Goal: Task Accomplishment & Management: Complete application form

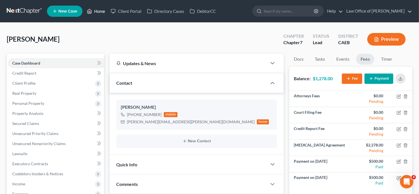
click at [101, 15] on link "Home" at bounding box center [96, 11] width 24 height 10
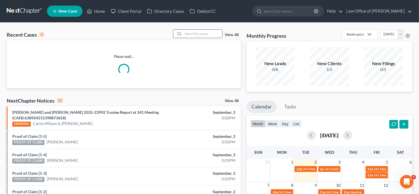
click at [187, 34] on input "search" at bounding box center [202, 34] width 39 height 8
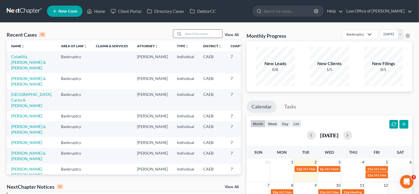
paste input "[PERSON_NAME]"
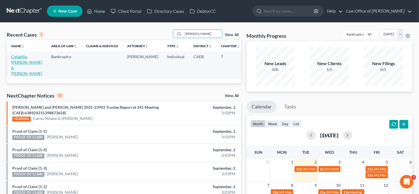
type input "[PERSON_NAME]"
click at [16, 66] on link "Coladilla, [PERSON_NAME] & [PERSON_NAME]" at bounding box center [26, 65] width 31 height 22
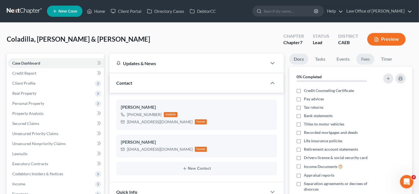
click at [367, 57] on link "Fees" at bounding box center [365, 59] width 18 height 11
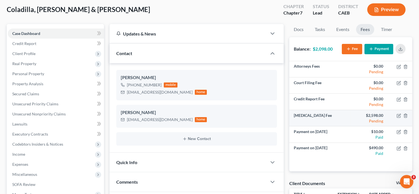
scroll to position [30, 0]
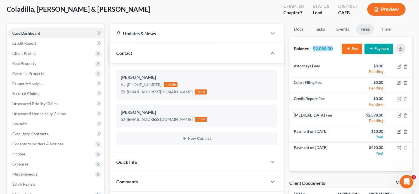
drag, startPoint x: 334, startPoint y: 46, endPoint x: 313, endPoint y: 47, distance: 20.1
click at [313, 47] on div "Balance: $2,098.00 Fee Payment" at bounding box center [350, 49] width 123 height 24
copy strong "$2,098.00"
click at [228, 44] on div "Contact" at bounding box center [189, 52] width 158 height 19
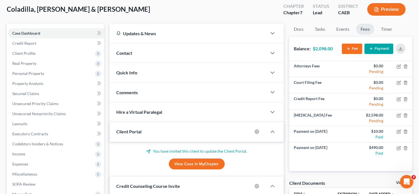
click at [228, 44] on div "Contact" at bounding box center [189, 52] width 158 height 19
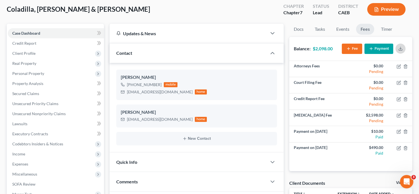
click at [398, 50] on icon "button" at bounding box center [400, 48] width 4 height 4
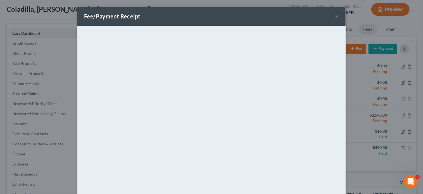
click at [333, 17] on div "Fee/Payment Receipt ×" at bounding box center [211, 16] width 268 height 19
click at [335, 17] on button "×" at bounding box center [337, 16] width 4 height 7
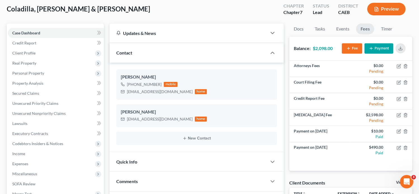
scroll to position [31, 0]
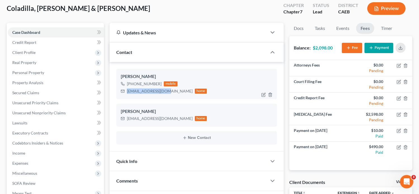
drag, startPoint x: 163, startPoint y: 91, endPoint x: 125, endPoint y: 96, distance: 37.8
click at [125, 96] on div "[PERSON_NAME] [PHONE_NUMBER] mobile [EMAIL_ADDRESS][DOMAIN_NAME] home" at bounding box center [196, 84] width 161 height 30
copy div "[EMAIL_ADDRESS][DOMAIN_NAME]"
drag, startPoint x: 167, startPoint y: 118, endPoint x: 125, endPoint y: 120, distance: 42.2
click at [125, 120] on div "[EMAIL_ADDRESS][DOMAIN_NAME] home" at bounding box center [164, 118] width 86 height 7
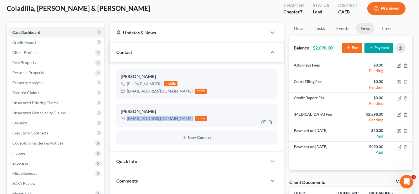
copy div "[EMAIL_ADDRESS][DOMAIN_NAME]"
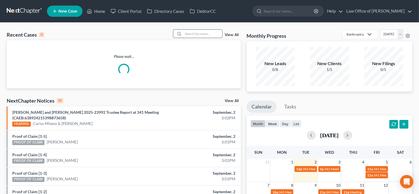
click at [204, 33] on input "search" at bounding box center [202, 34] width 39 height 8
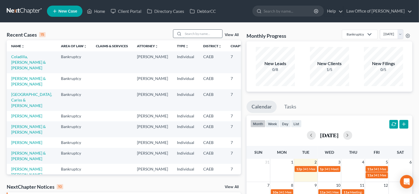
paste input "Ramon H. and Sara Fuentes"
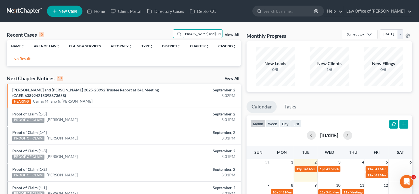
type input "Ramon H. and Sara Fuentes"
click at [75, 10] on span "New Case" at bounding box center [67, 11] width 19 height 4
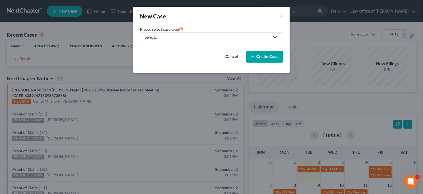
click at [226, 34] on div "Select..." at bounding box center [207, 37] width 125 height 6
click at [153, 51] on div "Bankruptcy" at bounding box center [155, 48] width 20 height 6
select select "8"
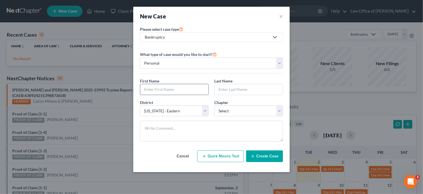
click at [165, 92] on input "text" at bounding box center [174, 89] width 68 height 11
paste input "Ramon H. and Sara Fuentes"
type input "Ramon H. and Sara Fuentes"
click at [257, 91] on input "text" at bounding box center [249, 89] width 68 height 11
paste input "Ramon H. and Sara Fuentes"
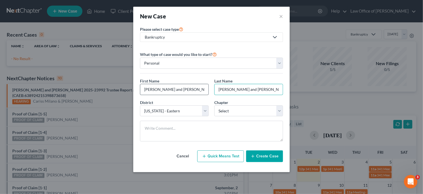
type input "Ramon H. and Sara Fuentes"
drag, startPoint x: 192, startPoint y: 90, endPoint x: 162, endPoint y: 90, distance: 30.5
click at [162, 90] on input "Ramon H. and Sara Fuentes" at bounding box center [174, 89] width 68 height 11
type input "Ramon H."
drag, startPoint x: 251, startPoint y: 89, endPoint x: 214, endPoint y: 90, distance: 37.2
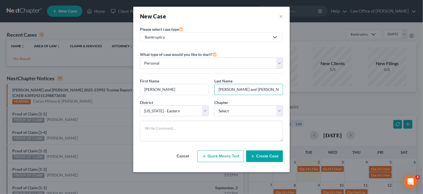
click at [214, 90] on div "Last Name * Ramon H. and Sara Fuentes" at bounding box center [249, 86] width 74 height 17
type input "Fuentes"
click at [145, 88] on input "Ramon H." at bounding box center [174, 89] width 68 height 11
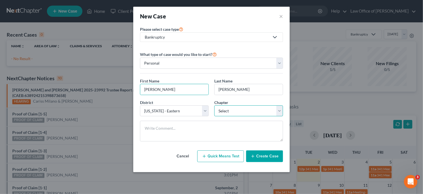
click at [231, 112] on select "Select 7 11 12 13" at bounding box center [248, 110] width 69 height 11
select select "0"
click at [214, 105] on select "Select 7 11 12 13" at bounding box center [248, 110] width 69 height 11
click at [255, 155] on icon "button" at bounding box center [253, 156] width 4 height 4
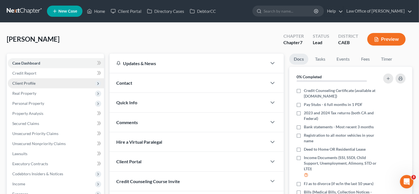
click at [33, 81] on span "Client Profile" at bounding box center [23, 83] width 23 height 5
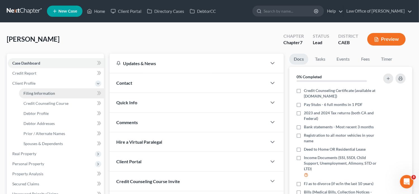
click at [41, 92] on span "Filing Information" at bounding box center [39, 93] width 32 height 5
select select "1"
select select "0"
select select "8"
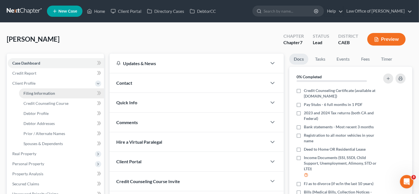
select select "4"
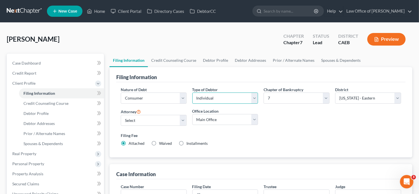
click at [219, 98] on select "Select Individual Joint" at bounding box center [225, 98] width 66 height 11
select select "1"
click at [192, 93] on select "Select Individual Joint" at bounding box center [225, 98] width 66 height 11
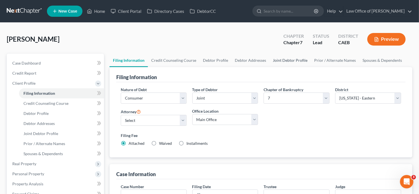
click at [283, 56] on link "Joint Debtor Profile" at bounding box center [289, 60] width 41 height 13
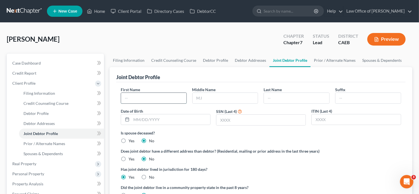
click at [142, 95] on input "text" at bounding box center [153, 98] width 65 height 11
paste input "Ramon H. and Sara Fuentes"
type input "Ramon H. and Sara Fuentes"
click at [294, 99] on input "text" at bounding box center [296, 98] width 65 height 11
paste input "Ramon H. and Sara Fuentes"
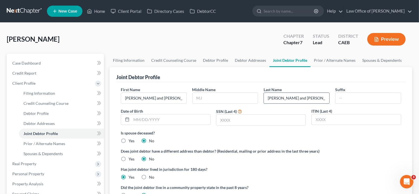
click at [301, 97] on input "Ramon H. and Sara Fuentes" at bounding box center [296, 98] width 65 height 11
type input "Fuentes"
click at [150, 98] on input "Ramon H. and Sara Fuentes" at bounding box center [153, 98] width 65 height 11
click at [150, 98] on input "Sara Fuentes" at bounding box center [153, 98] width 65 height 11
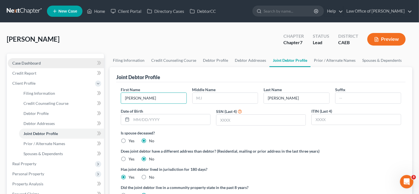
type input "Sara"
click at [36, 61] on span "Case Dashboard" at bounding box center [26, 63] width 29 height 5
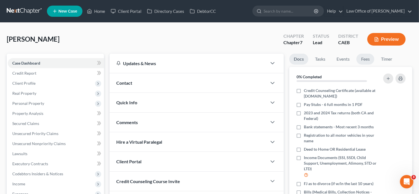
click at [372, 58] on link "Fees" at bounding box center [365, 59] width 18 height 11
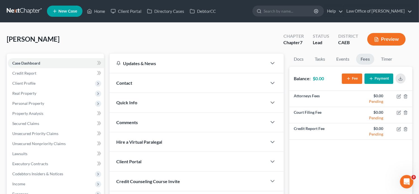
click at [351, 80] on icon "button" at bounding box center [348, 78] width 4 height 4
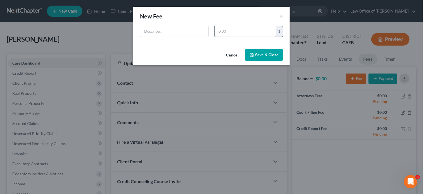
click at [256, 30] on input "text" at bounding box center [246, 31] width 62 height 11
type input "2,898"
click at [203, 32] on input "text" at bounding box center [174, 31] width 68 height 11
type input "Retainer Agreement"
click at [273, 59] on button "Save & Close" at bounding box center [264, 55] width 38 height 12
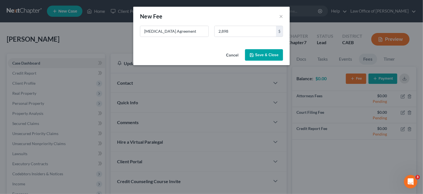
click at [267, 54] on button "Save & Close" at bounding box center [264, 55] width 38 height 12
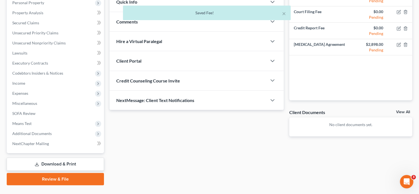
scroll to position [113, 0]
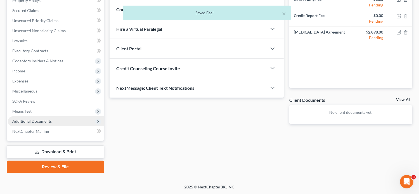
click at [60, 119] on span "Additional Documents" at bounding box center [56, 121] width 96 height 10
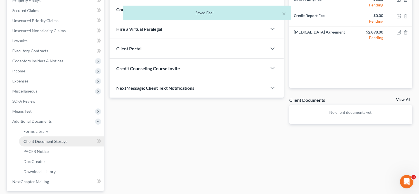
click at [44, 142] on span "Client Document Storage" at bounding box center [45, 141] width 44 height 5
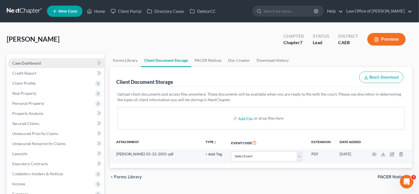
click at [31, 65] on span "Case Dashboard" at bounding box center [26, 63] width 29 height 5
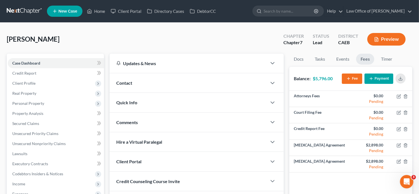
click at [150, 86] on div "Contact" at bounding box center [189, 82] width 158 height 19
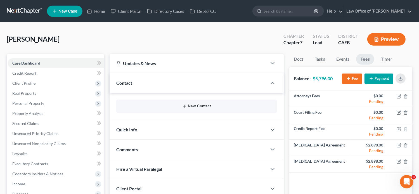
click at [162, 108] on button "New Contact" at bounding box center [197, 106] width 152 height 4
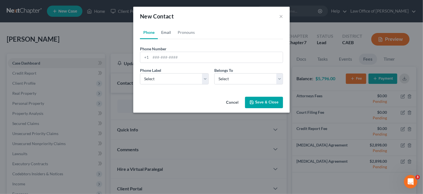
click at [169, 34] on link "Email" at bounding box center [166, 32] width 16 height 13
click at [168, 56] on input "email" at bounding box center [217, 57] width 132 height 11
paste input "razorr2008@gmail.com"
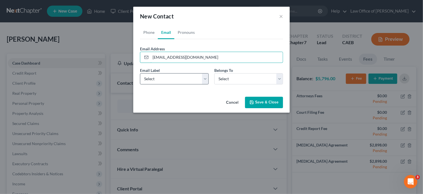
type input "razorr2008@gmail.com"
click at [150, 80] on select "Select Home Work Other" at bounding box center [174, 78] width 69 height 11
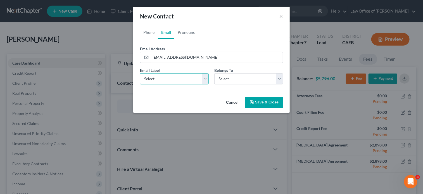
select select "0"
click at [140, 73] on select "Select Home Work Other" at bounding box center [174, 78] width 69 height 11
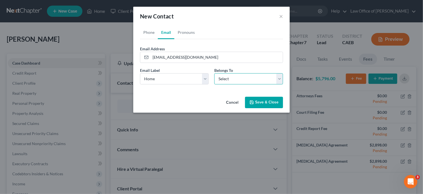
click at [249, 80] on select "Select Client Spouse Other" at bounding box center [248, 78] width 69 height 11
select select "0"
click at [214, 73] on select "Select Client Spouse Other" at bounding box center [248, 78] width 69 height 11
select select "0"
click at [147, 32] on link "Phone" at bounding box center [149, 32] width 18 height 13
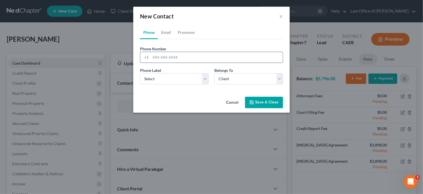
click at [170, 57] on input "tel" at bounding box center [217, 57] width 132 height 11
paste input "(925) 222-1257"
click at [155, 59] on input "(925) 222-1257" at bounding box center [217, 57] width 132 height 11
type input "(925) 222-1257"
click at [180, 80] on select "Select Mobile Home Work Other" at bounding box center [174, 78] width 69 height 11
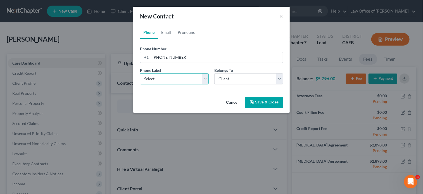
select select "0"
click at [140, 73] on select "Select Mobile Home Work Other" at bounding box center [174, 78] width 69 height 11
click at [259, 101] on button "Save & Close" at bounding box center [264, 103] width 38 height 12
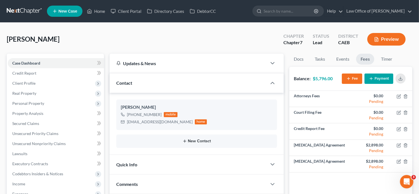
click at [186, 142] on icon "button" at bounding box center [185, 141] width 4 height 4
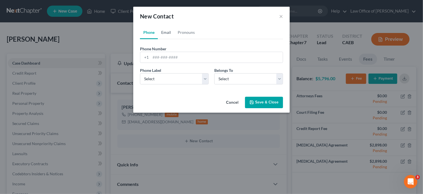
click at [163, 33] on link "Email" at bounding box center [166, 32] width 16 height 13
click at [167, 54] on input "email" at bounding box center [217, 57] width 132 height 11
paste input "suray1985@gmail.com"
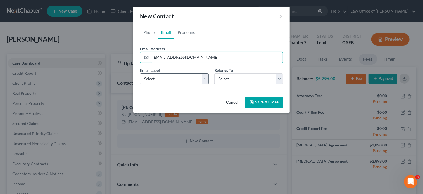
type input "suray1985@gmail.com"
click at [151, 76] on select "Select Home Work Other" at bounding box center [174, 78] width 69 height 11
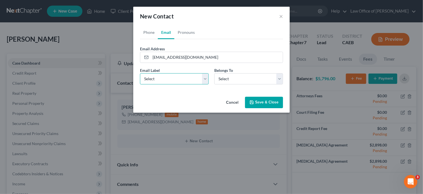
select select "0"
click at [140, 73] on select "Select Home Work Other" at bounding box center [174, 78] width 69 height 11
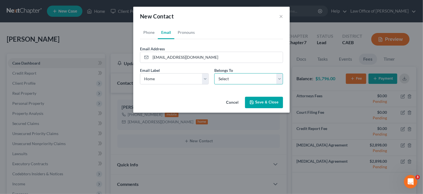
click at [236, 83] on select "Select Client Spouse Other" at bounding box center [248, 78] width 69 height 11
select select "1"
click at [214, 73] on select "Select Client Spouse Other" at bounding box center [248, 78] width 69 height 11
click at [263, 103] on button "Save & Close" at bounding box center [264, 103] width 38 height 12
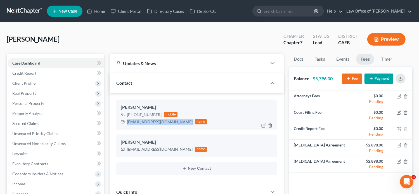
drag, startPoint x: 169, startPoint y: 121, endPoint x: 127, endPoint y: 128, distance: 42.2
click at [127, 128] on div "Ramon H. Fuentes +1 (925) 222-1257 mobile razorr2008@gmail.com home" at bounding box center [196, 115] width 161 height 30
copy div "razorr2008@gmail.com"
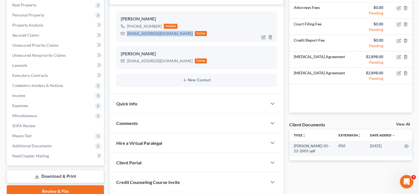
scroll to position [127, 0]
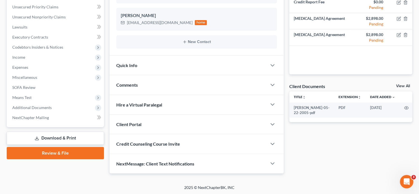
click at [153, 126] on div "Client Portal" at bounding box center [189, 124] width 158 height 19
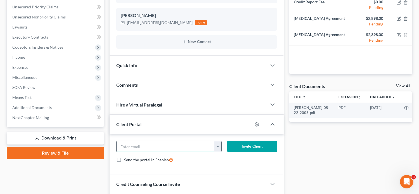
click at [142, 145] on input "email" at bounding box center [166, 146] width 98 height 11
paste input "razorr2008@gmail.com"
type input "razorr2008@gmail.com"
click at [234, 149] on button "Invite Client" at bounding box center [252, 146] width 50 height 11
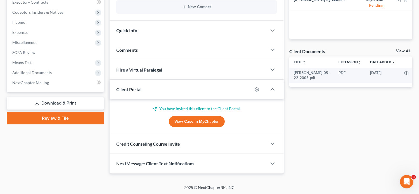
click at [165, 141] on span "Credit Counseling Course Invite" at bounding box center [148, 143] width 64 height 5
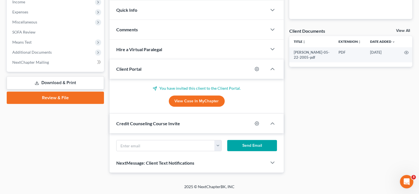
scroll to position [188, 0]
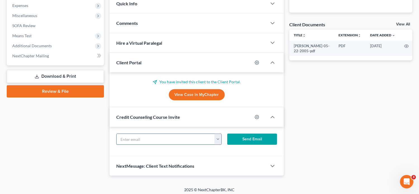
click at [139, 140] on input "text" at bounding box center [166, 139] width 98 height 11
paste input "razorr2008@gmail.com"
type input "razorr2008@gmail.com"
click at [259, 138] on button "Send Email" at bounding box center [252, 139] width 50 height 11
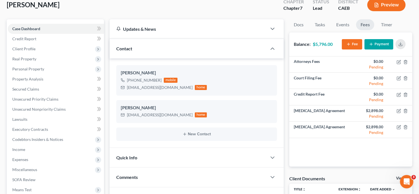
scroll to position [0, 0]
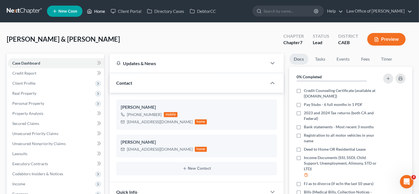
click at [100, 11] on link "Home" at bounding box center [96, 11] width 24 height 10
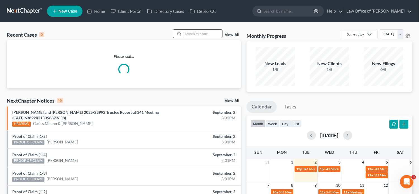
click at [203, 35] on input "search" at bounding box center [202, 34] width 39 height 8
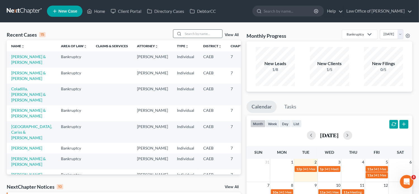
paste input "Margarita Nunez and Josue Nunez Sandoval"
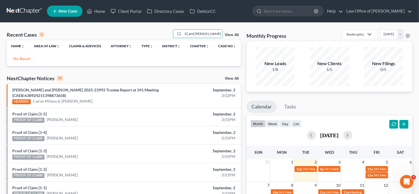
type input "Margarita Nunez and Josue Nunez Sandoval"
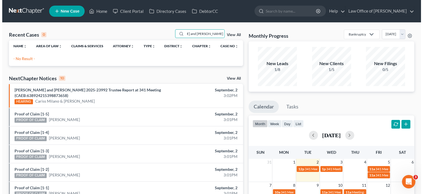
scroll to position [0, 0]
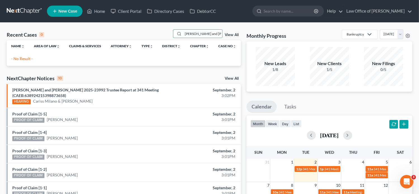
click at [59, 16] on link "New Case" at bounding box center [65, 11] width 36 height 11
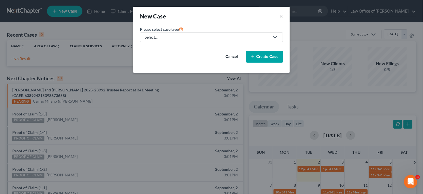
click at [164, 36] on div "Select..." at bounding box center [207, 37] width 125 height 6
click at [160, 47] on div "Bankruptcy" at bounding box center [155, 48] width 20 height 6
select select "8"
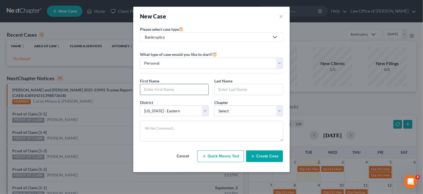
click at [187, 91] on input "text" at bounding box center [174, 89] width 68 height 11
paste input "Margarita Nunez and Josue Nunez Sandoval"
type input "Margarita Nunez and Josue Nunez Sandoval"
click at [228, 90] on input "text" at bounding box center [249, 89] width 68 height 11
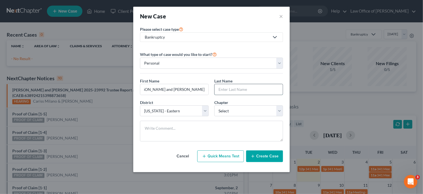
scroll to position [0, 0]
paste input "Margarita Nunez and Josue Nunez Sandoval"
type input "Margarita Nunez and Josue Nunez Sandoval"
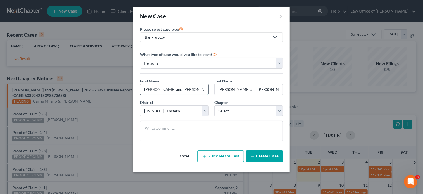
click at [162, 89] on input "Margarita Nunez and Josue Nunez Sandoval" at bounding box center [174, 89] width 68 height 11
drag, startPoint x: 163, startPoint y: 89, endPoint x: 233, endPoint y: 99, distance: 71.1
click at [233, 99] on div "First Name * Margarita Nunez and Josue Nunez Sandoval Last Name * Margarita Nun…" at bounding box center [211, 89] width 149 height 22
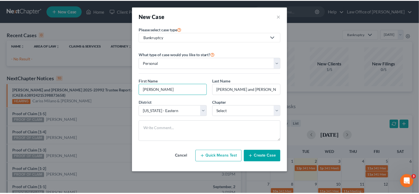
scroll to position [0, 0]
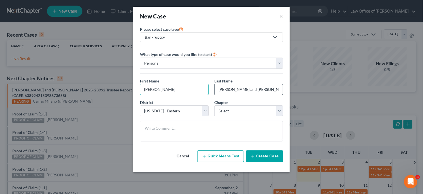
type input "Margarita"
drag, startPoint x: 266, startPoint y: 89, endPoint x: 201, endPoint y: 100, distance: 66.5
click at [201, 100] on div "What type of case would you like to start? Personal Business First Name * Marga…" at bounding box center [211, 98] width 143 height 95
drag, startPoint x: 252, startPoint y: 89, endPoint x: 233, endPoint y: 90, distance: 19.3
click at [233, 90] on input "Nunez Sandoval" at bounding box center [249, 89] width 68 height 11
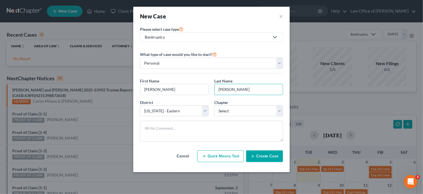
type input "Nunez"
click at [255, 75] on div "What type of case would you like to start? Personal Business First Name * Marga…" at bounding box center [211, 98] width 143 height 95
click at [239, 111] on select "Select 7 11 12 13" at bounding box center [248, 110] width 69 height 11
select select "0"
click at [214, 105] on select "Select 7 11 12 13" at bounding box center [248, 110] width 69 height 11
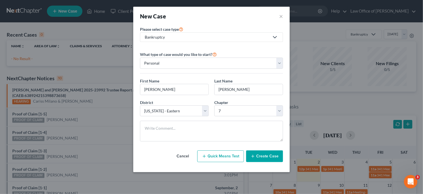
click at [269, 158] on button "Create Case" at bounding box center [264, 156] width 37 height 12
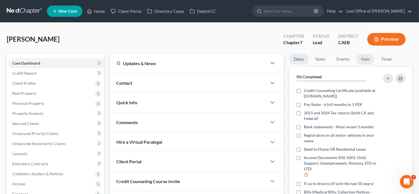
click at [362, 57] on link "Fees" at bounding box center [365, 59] width 18 height 11
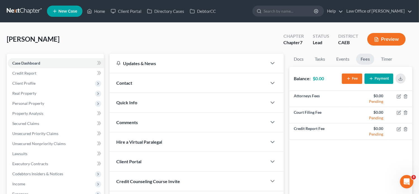
click at [351, 81] on button "Fee" at bounding box center [352, 79] width 20 height 10
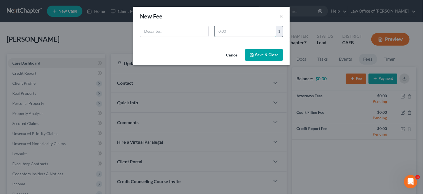
click at [231, 34] on input "text" at bounding box center [246, 31] width 62 height 11
type input "2,698"
click at [186, 32] on input "text" at bounding box center [174, 31] width 68 height 11
type input "[MEDICAL_DATA] Agreement"
click at [273, 57] on button "Save & Close" at bounding box center [264, 55] width 38 height 12
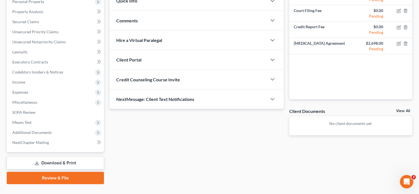
scroll to position [113, 0]
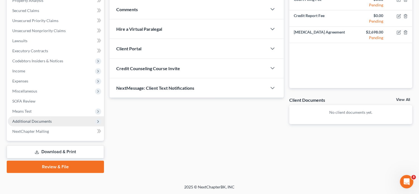
click at [37, 122] on span "Additional Documents" at bounding box center [31, 121] width 39 height 5
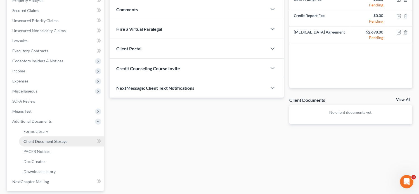
click at [43, 138] on link "Client Document Storage" at bounding box center [61, 141] width 85 height 10
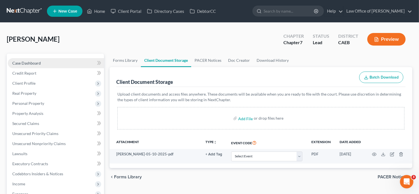
click at [20, 62] on span "Case Dashboard" at bounding box center [26, 63] width 29 height 5
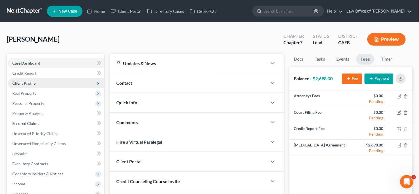
click at [46, 82] on span "Client Profile" at bounding box center [56, 83] width 96 height 10
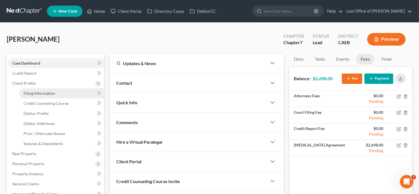
click at [47, 92] on span "Filing Information" at bounding box center [39, 93] width 32 height 5
select select "1"
select select "0"
select select "8"
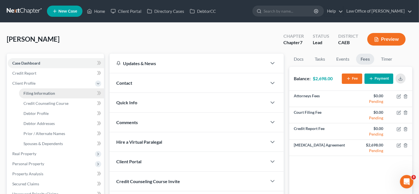
select select "4"
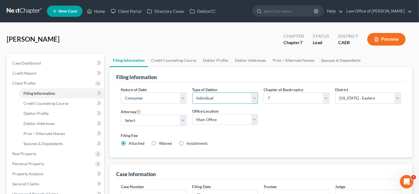
click at [214, 99] on select "Select Individual Joint" at bounding box center [225, 98] width 66 height 11
select select "1"
click at [192, 93] on select "Select Individual Joint" at bounding box center [225, 98] width 66 height 11
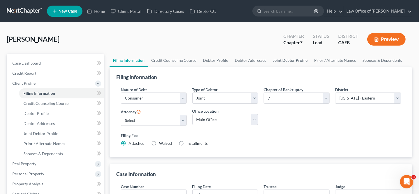
click at [289, 56] on link "Joint Debtor Profile" at bounding box center [289, 60] width 41 height 13
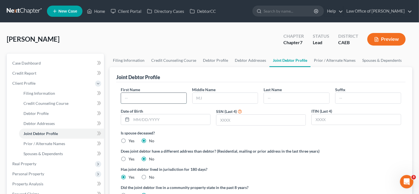
click at [153, 99] on input "text" at bounding box center [153, 98] width 65 height 11
paste input "Josue Nunez Sandoval"
type input "Josue Nunez Sandoval"
click at [268, 99] on input "text" at bounding box center [296, 98] width 65 height 11
paste input "Josue Nunez Sandoval"
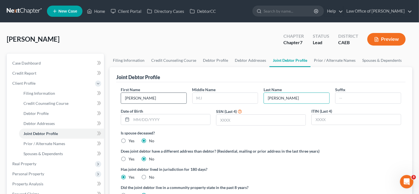
type input "Josue Nunez Sandoval"
drag, startPoint x: 165, startPoint y: 96, endPoint x: 135, endPoint y: 99, distance: 30.0
click at [135, 99] on input "Josue Nunez Sandoval" at bounding box center [153, 98] width 65 height 11
type input "Josue"
click at [280, 97] on input "Josue Nunez Sandoval" at bounding box center [296, 98] width 65 height 11
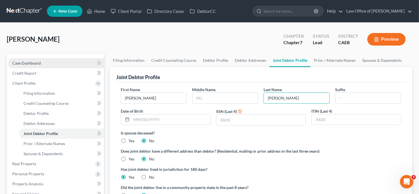
type input "Nunez Sandoval"
click at [36, 62] on span "Case Dashboard" at bounding box center [26, 63] width 29 height 5
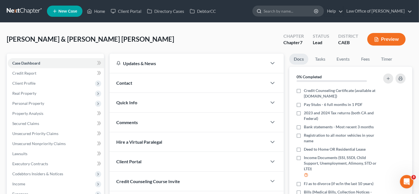
click at [301, 11] on input "search" at bounding box center [289, 11] width 51 height 10
paste input "Josue Nunez Sandoval"
click at [301, 11] on input "Josue Nunez Sandoval" at bounding box center [289, 11] width 51 height 10
drag, startPoint x: 313, startPoint y: 11, endPoint x: 299, endPoint y: 10, distance: 14.3
click at [299, 10] on input "Josue Nunez Sandoval" at bounding box center [289, 11] width 51 height 10
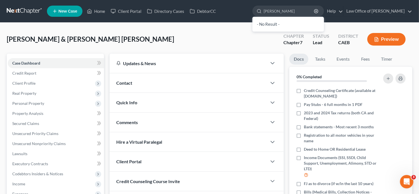
type input "Josue Nunez"
click at [239, 47] on div "Nunez, Margarita & Nunez Sandoval, Josue Upgraded Chapter Chapter 7 Status Lead…" at bounding box center [210, 41] width 406 height 24
drag, startPoint x: 272, startPoint y: 9, endPoint x: 250, endPoint y: 8, distance: 21.8
click at [250, 8] on ul "New Case Home Client Portal Directory Cases DebtorCC Josue Nunez - No Result - …" at bounding box center [229, 11] width 365 height 15
click at [360, 59] on link "Fees" at bounding box center [365, 59] width 18 height 11
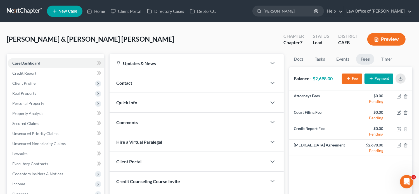
click at [138, 83] on div "Contact" at bounding box center [189, 82] width 158 height 19
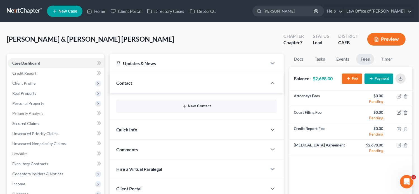
click at [179, 104] on button "New Contact" at bounding box center [197, 106] width 152 height 4
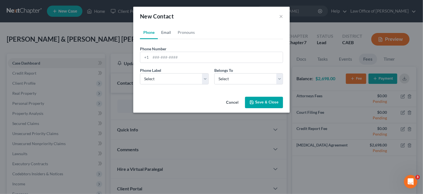
click at [168, 27] on link "Email" at bounding box center [166, 32] width 16 height 13
click at [178, 56] on input "email" at bounding box center [217, 57] width 132 height 11
paste input "maggienunez23@yahoo.com"
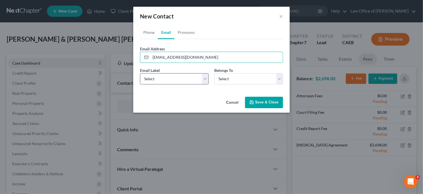
type input "maggienunez23@yahoo.com"
click at [160, 83] on select "Select Home Work Other" at bounding box center [174, 78] width 69 height 11
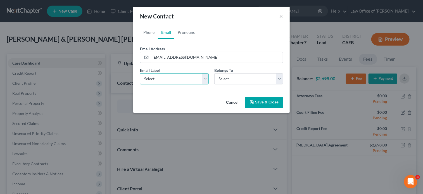
select select "0"
click at [140, 73] on select "Select Home Work Other" at bounding box center [174, 78] width 69 height 11
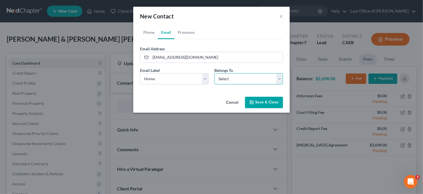
click at [239, 79] on select "Select Client Spouse Other" at bounding box center [248, 78] width 69 height 11
select select "0"
click at [214, 73] on select "Select Client Spouse Other" at bounding box center [248, 78] width 69 height 11
select select "0"
click at [151, 34] on link "Phone" at bounding box center [149, 32] width 18 height 13
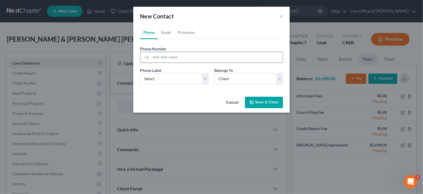
click at [165, 57] on input "tel" at bounding box center [217, 57] width 132 height 11
paste input "(510) 679-4250"
click at [153, 56] on input "(510) 679-4250" at bounding box center [217, 57] width 132 height 11
type input "(510) 679-4250"
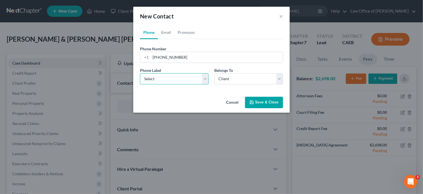
click at [168, 82] on select "Select Mobile Home Work Other" at bounding box center [174, 78] width 69 height 11
select select "0"
click at [140, 73] on select "Select Mobile Home Work Other" at bounding box center [174, 78] width 69 height 11
click at [271, 101] on button "Save & Close" at bounding box center [264, 103] width 38 height 12
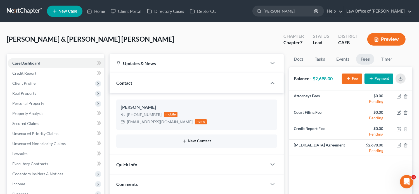
click at [186, 140] on icon "button" at bounding box center [185, 141] width 4 height 4
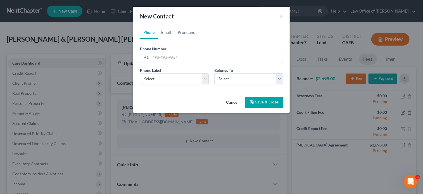
click at [165, 32] on link "Email" at bounding box center [166, 32] width 16 height 13
click at [165, 59] on input "email" at bounding box center [217, 57] width 132 height 11
paste input "josuemaggie23@gmail.com"
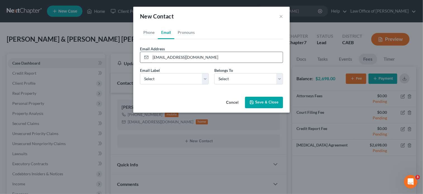
click at [152, 56] on input "josuemaggie23@gmail.com" at bounding box center [217, 57] width 132 height 11
type input "josuemaggie23@gmail.com"
click at [152, 77] on select "Select Home Work Other" at bounding box center [174, 78] width 69 height 11
select select "0"
click at [140, 73] on select "Select Home Work Other" at bounding box center [174, 78] width 69 height 11
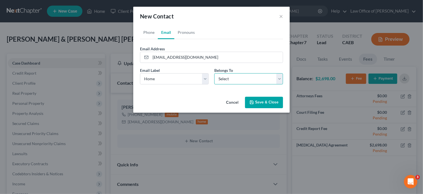
click at [232, 82] on select "Select Client Spouse Other" at bounding box center [248, 78] width 69 height 11
select select "1"
click at [214, 73] on select "Select Client Spouse Other" at bounding box center [248, 78] width 69 height 11
click at [269, 103] on button "Save & Close" at bounding box center [264, 103] width 38 height 12
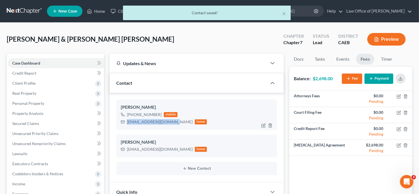
drag, startPoint x: 175, startPoint y: 122, endPoint x: 126, endPoint y: 121, distance: 48.9
click at [126, 121] on div "maggienunez23@yahoo.com home" at bounding box center [164, 121] width 86 height 7
copy div "maggienunez23@yahoo.com"
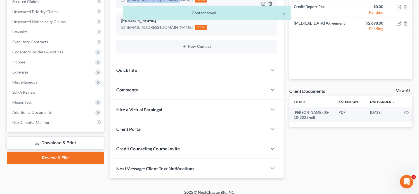
scroll to position [127, 0]
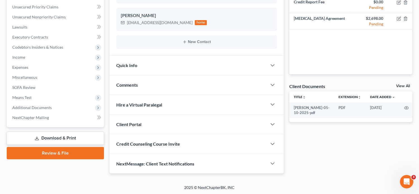
click at [143, 121] on div "Client Portal" at bounding box center [189, 124] width 158 height 19
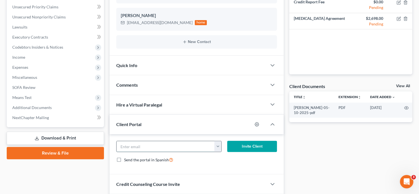
click at [143, 145] on input "email" at bounding box center [166, 146] width 98 height 11
paste input "maggienunez23@yahoo.com"
type input "maggienunez23@yahoo.com"
click at [246, 147] on button "Invite Client" at bounding box center [252, 146] width 50 height 11
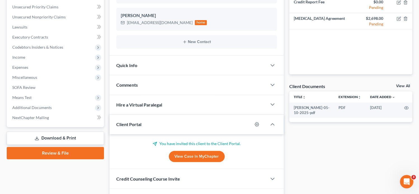
scroll to position [162, 0]
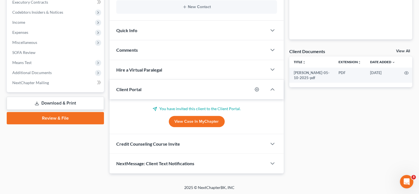
click at [174, 143] on span "Credit Counseling Course Invite" at bounding box center [148, 143] width 64 height 5
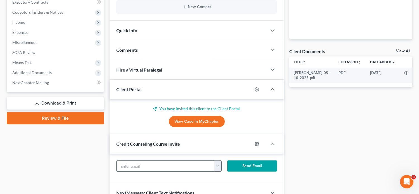
click at [151, 164] on input "text" at bounding box center [166, 166] width 98 height 11
paste input "maggienunez23@yahoo.com"
type input "maggienunez23@yahoo.com"
click at [236, 165] on button "Send Email" at bounding box center [252, 165] width 50 height 11
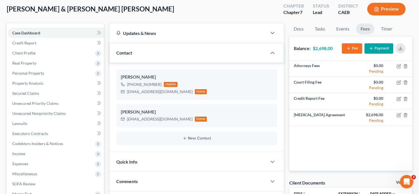
scroll to position [0, 0]
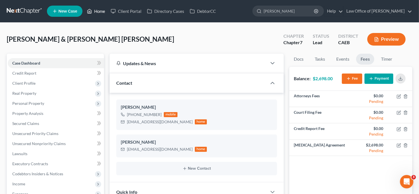
click at [92, 11] on icon at bounding box center [90, 11] width 4 height 4
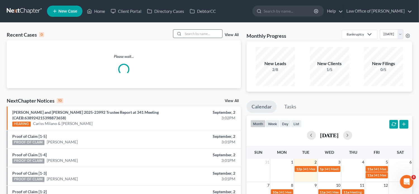
click at [204, 33] on input "search" at bounding box center [202, 34] width 39 height 8
paste input "maggienunez23@yahoo.com"
click at [212, 33] on input "maggienunez23@yahoo.com" at bounding box center [202, 34] width 39 height 8
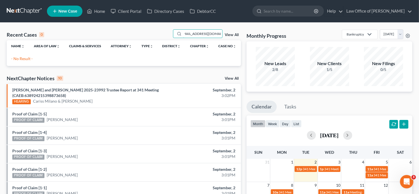
scroll to position [0, 0]
drag, startPoint x: 212, startPoint y: 33, endPoint x: 132, endPoint y: 62, distance: 85.0
click at [132, 62] on div "Recent Cases 0 maggienunez23@yahoo.com View All Name unfold_more expand_more ex…" at bounding box center [124, 47] width 234 height 37
type input "=.com"
drag, startPoint x: 197, startPoint y: 34, endPoint x: 161, endPoint y: 32, distance: 36.1
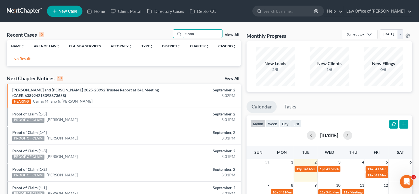
click at [161, 32] on div "Recent Cases 0 =.com View All" at bounding box center [124, 34] width 234 height 11
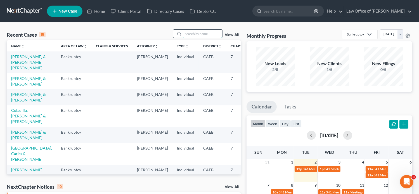
click at [190, 34] on input "search" at bounding box center [202, 34] width 39 height 8
paste input "Juan Borjon"
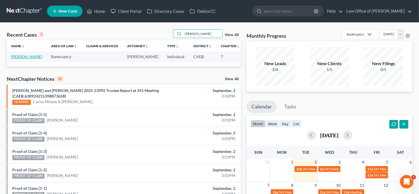
type input "Juan Borjon"
click at [18, 58] on link "Borjon, Juan" at bounding box center [26, 56] width 31 height 5
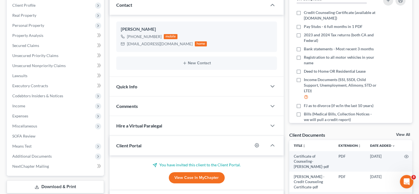
scroll to position [82, 0]
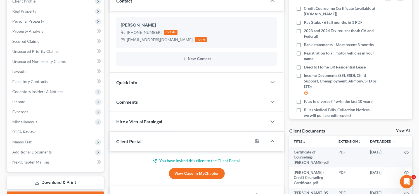
click at [106, 17] on div "Case Dashboard Payments Invoices Payments Payments Credit Report Client Profile" at bounding box center [55, 115] width 103 height 289
click at [30, 151] on span "Additional Documents" at bounding box center [31, 152] width 39 height 5
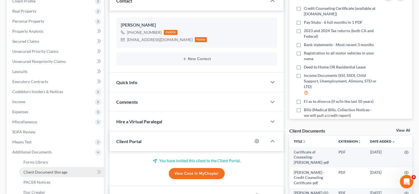
click at [46, 174] on link "Client Document Storage" at bounding box center [61, 172] width 85 height 10
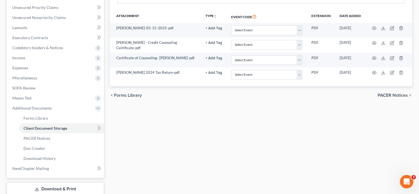
scroll to position [124, 0]
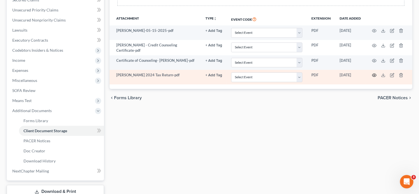
click at [374, 74] on icon "button" at bounding box center [374, 75] width 4 height 4
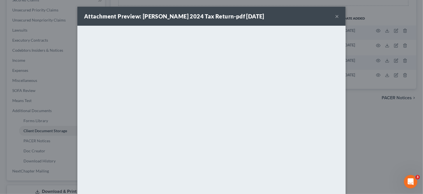
click at [382, 150] on div "Attachment Preview: Juan R Borjon 2024 Tax Return-pdf 09/02/2025 × <object ng-a…" at bounding box center [211, 97] width 423 height 194
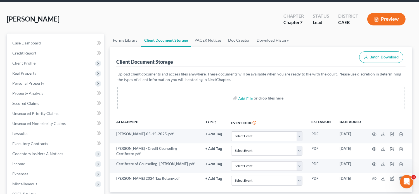
scroll to position [0, 0]
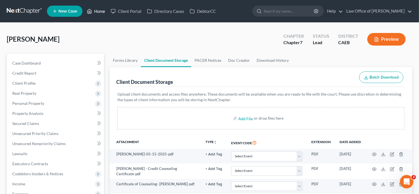
click at [95, 10] on link "Home" at bounding box center [96, 11] width 24 height 10
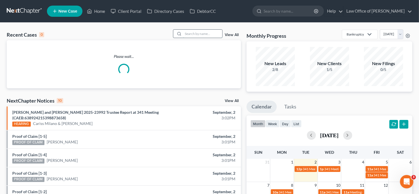
click at [210, 33] on input "search" at bounding box center [202, 34] width 39 height 8
paste input "Frank Raya Jr"
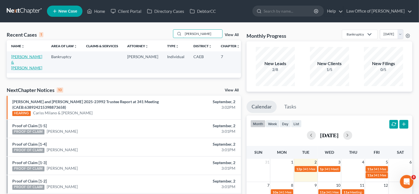
type input "Frank Raya"
click at [19, 64] on link "[PERSON_NAME] & [PERSON_NAME]" at bounding box center [26, 62] width 31 height 16
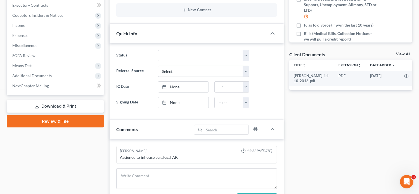
scroll to position [177, 0]
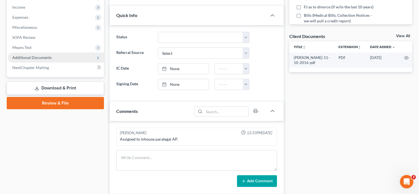
click at [44, 56] on span "Additional Documents" at bounding box center [31, 57] width 39 height 5
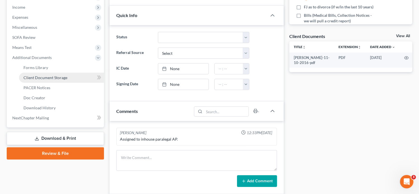
click at [59, 76] on span "Client Document Storage" at bounding box center [45, 77] width 44 height 5
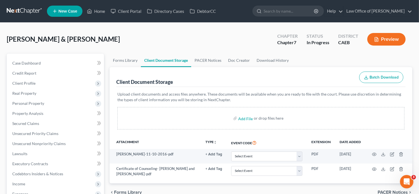
click at [292, 71] on div "Client Document Storage Batch Download" at bounding box center [260, 77] width 289 height 20
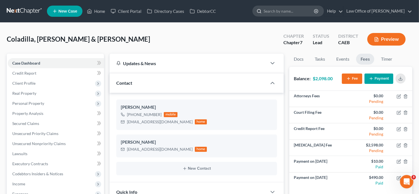
click at [292, 8] on input "search" at bounding box center [289, 11] width 51 height 10
paste input "[PERSON_NAME]"
type input "[PERSON_NAME]"
click at [96, 10] on link "Home" at bounding box center [96, 11] width 24 height 10
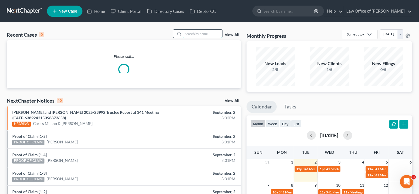
click at [186, 35] on input "search" at bounding box center [202, 34] width 39 height 8
paste input "[PERSON_NAME]"
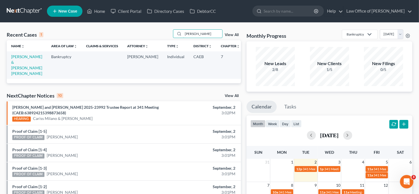
type input "[PERSON_NAME]"
